Goal: Information Seeking & Learning: Learn about a topic

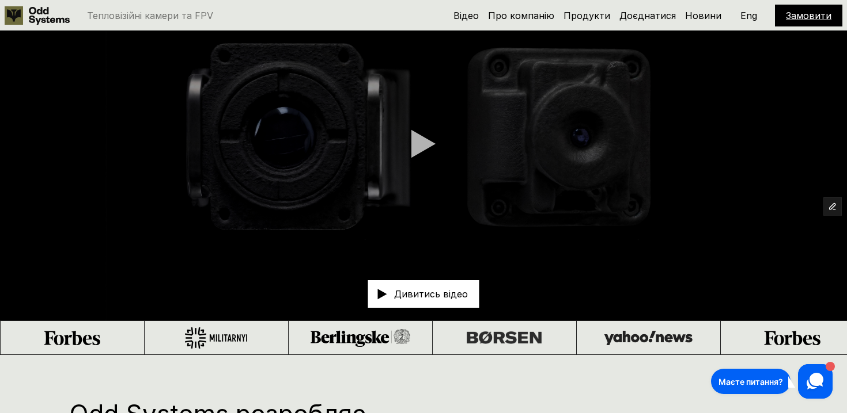
scroll to position [61, 0]
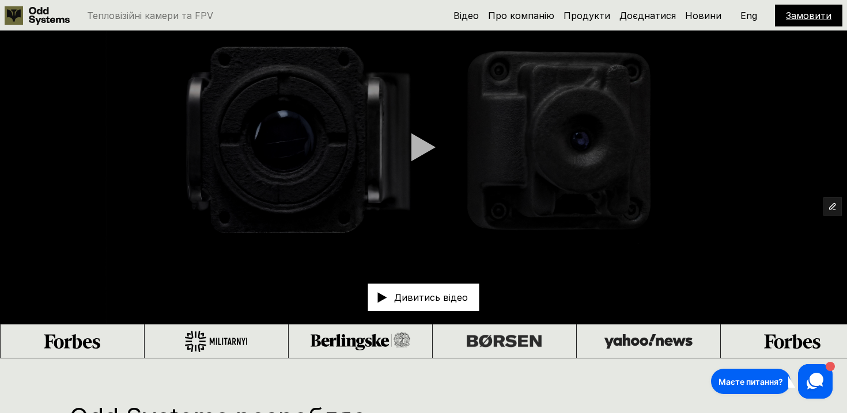
click at [738, 18] on div "Відео Про компанію Продукти Доєднатися Новини Замовити Eng" at bounding box center [647, 16] width 389 height 22
click at [740, 18] on p "Eng" at bounding box center [748, 15] width 17 height 9
click at [612, 18] on link "Products" at bounding box center [602, 16] width 41 height 12
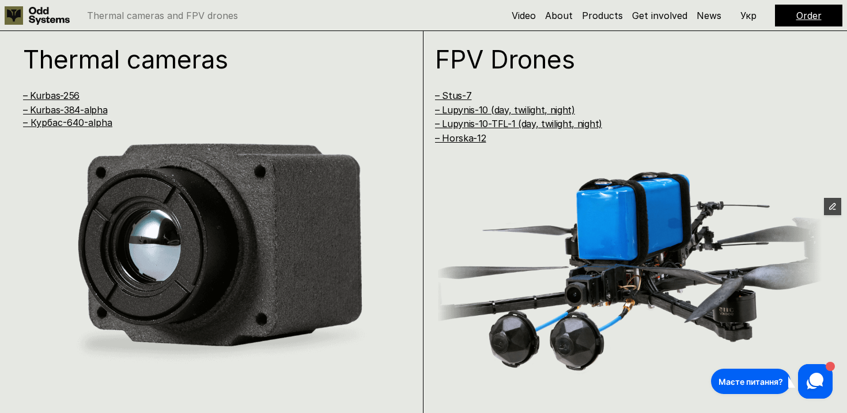
scroll to position [833, 0]
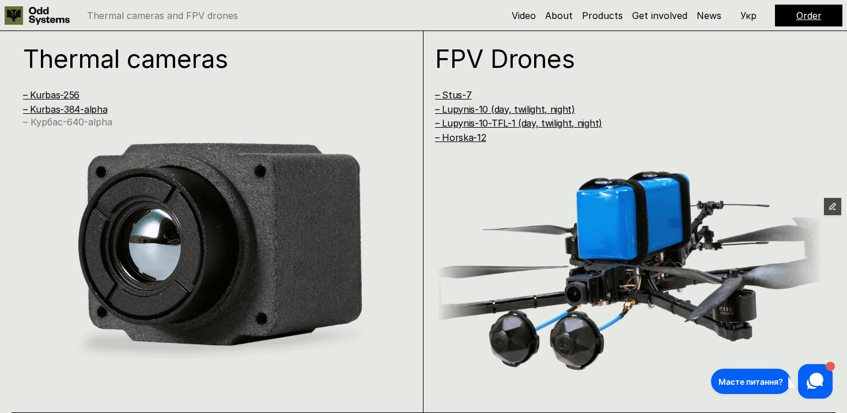
click at [96, 124] on link "– Курбас-640-alpha" at bounding box center [67, 122] width 89 height 12
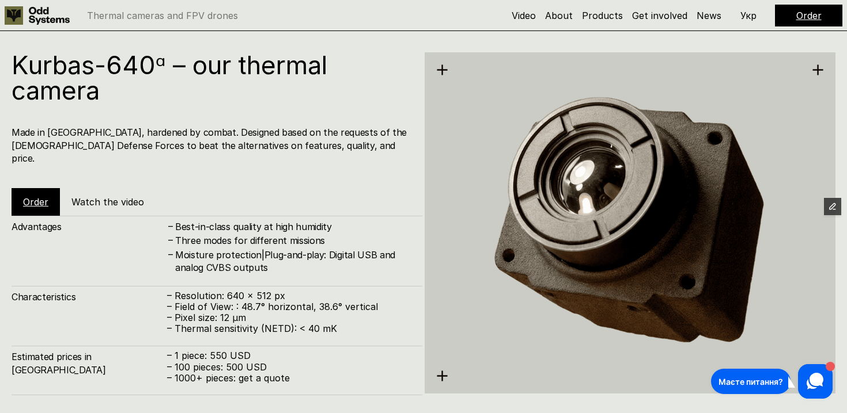
scroll to position [2074, 0]
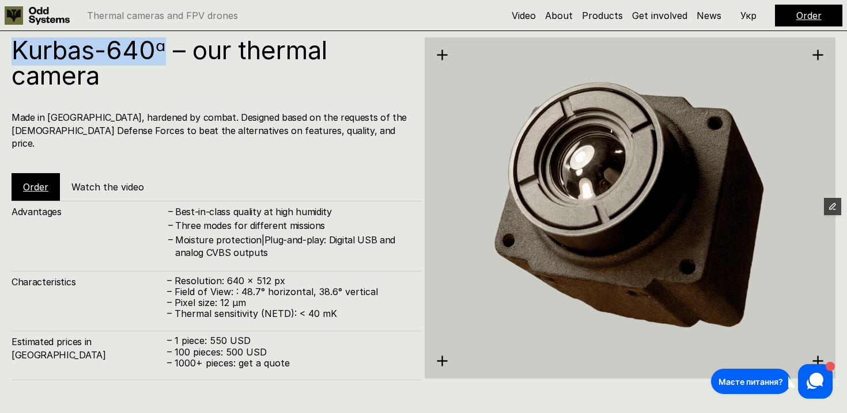
drag, startPoint x: 14, startPoint y: 51, endPoint x: 165, endPoint y: 59, distance: 151.1
click at [165, 59] on h1 "Kurbas-640ᵅ – our thermal camera" at bounding box center [211, 62] width 399 height 51
copy h1 "Kurbas-640ᵅ"
